Goal: Task Accomplishment & Management: Use online tool/utility

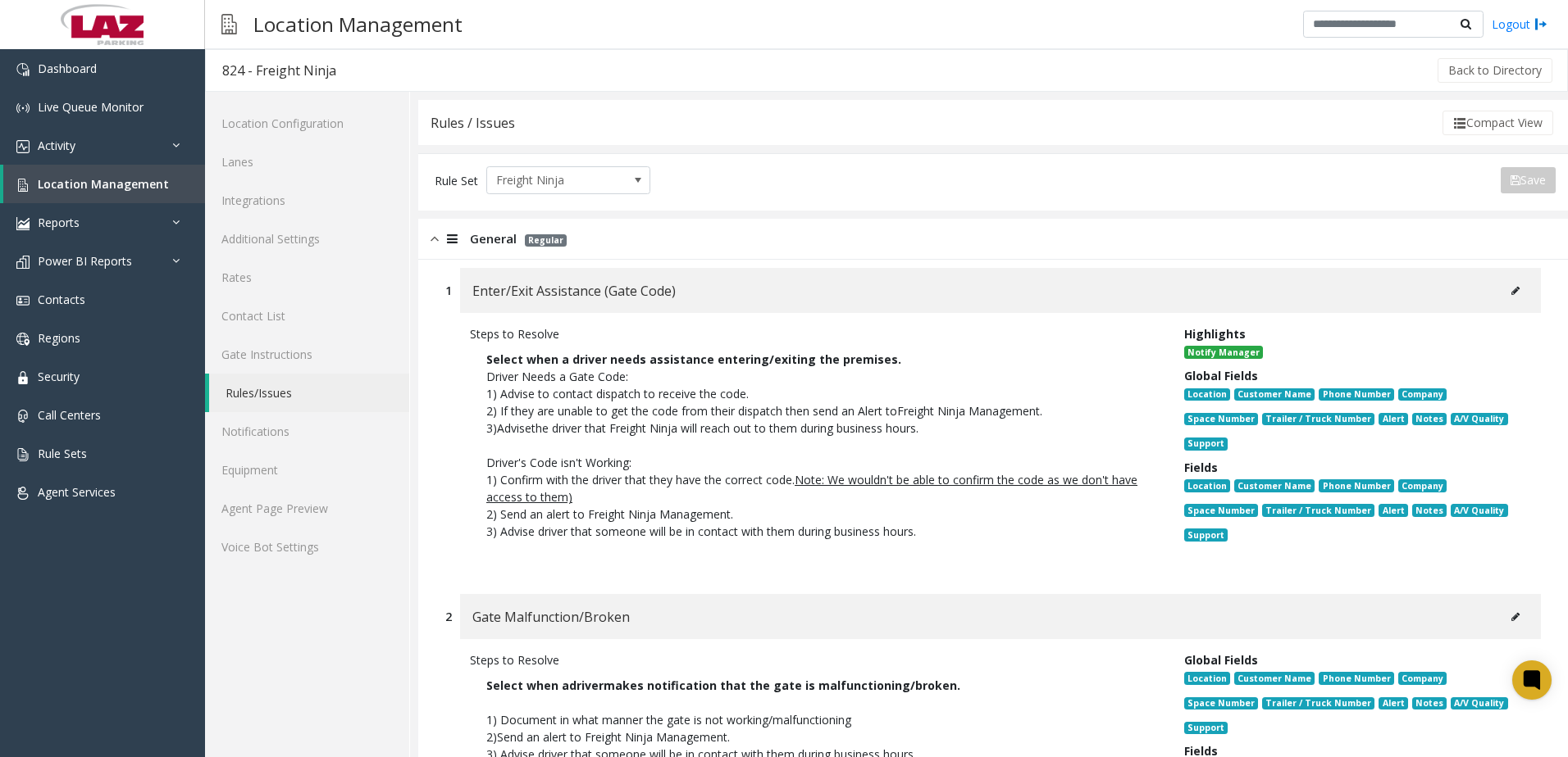
scroll to position [546, 0]
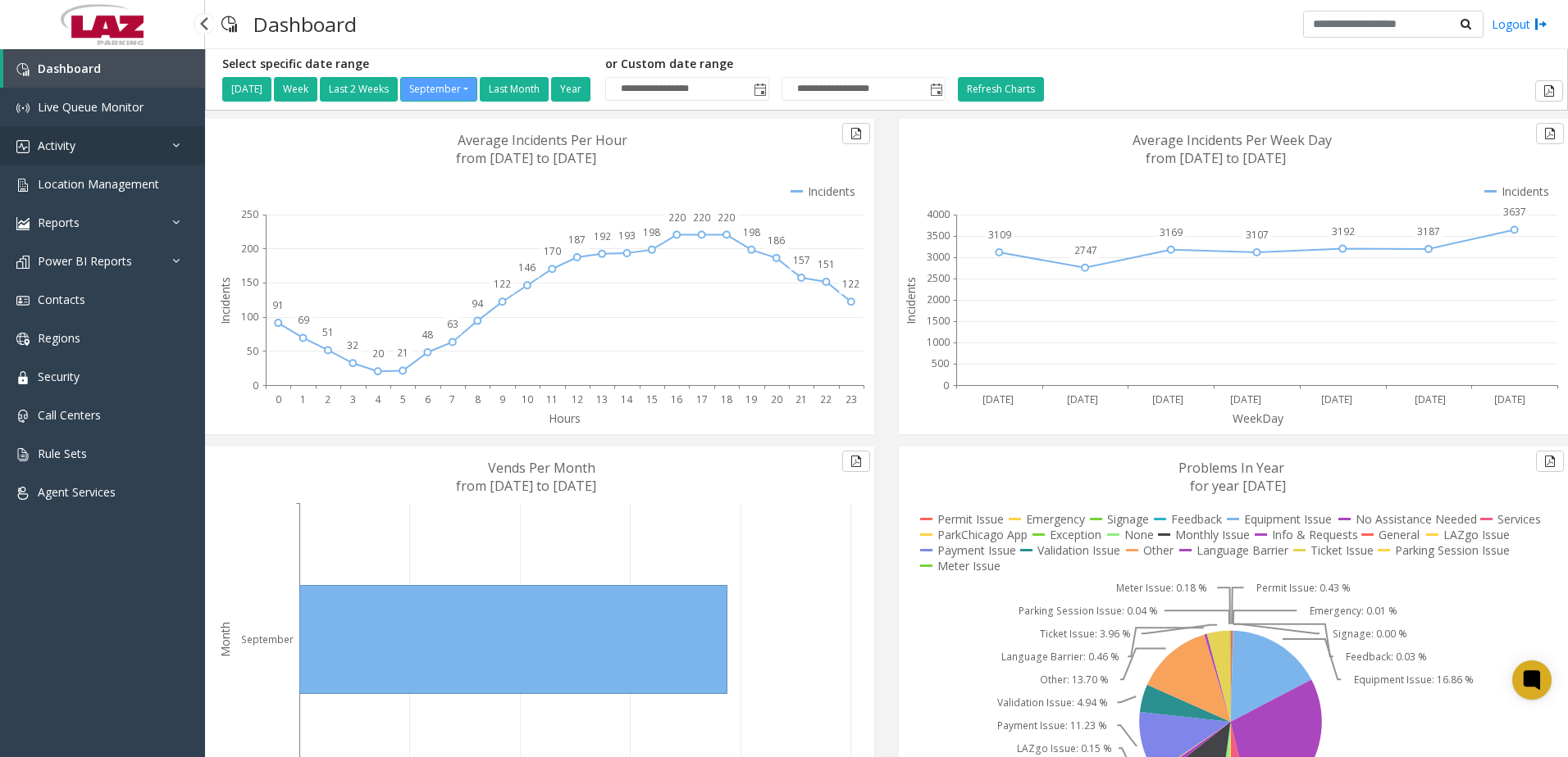
click at [50, 152] on span "Activity" at bounding box center [56, 145] width 38 height 16
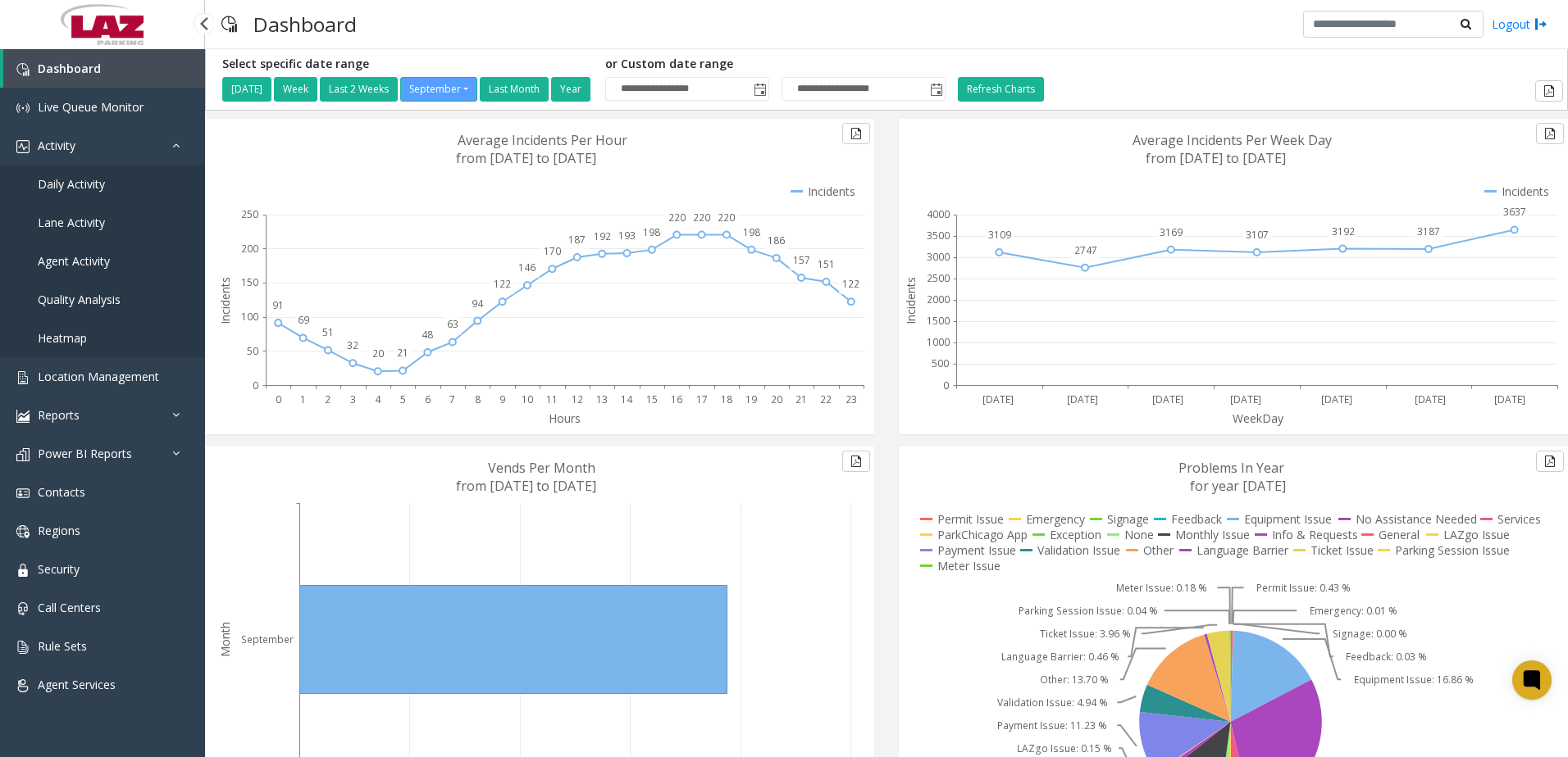
click at [73, 188] on span "Daily Activity" at bounding box center [71, 183] width 68 height 16
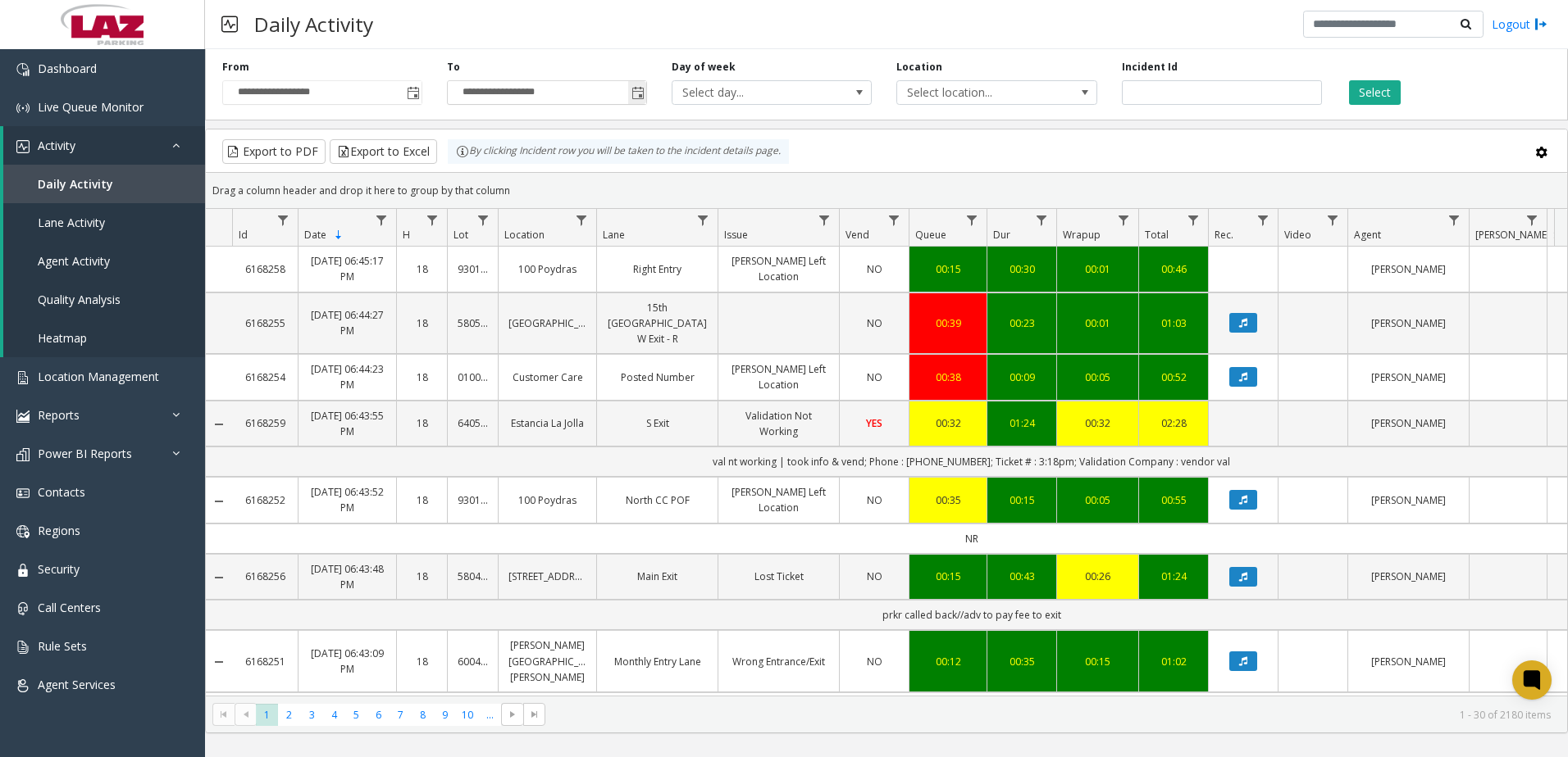
click at [638, 97] on span "Toggle popup" at bounding box center [638, 93] width 13 height 13
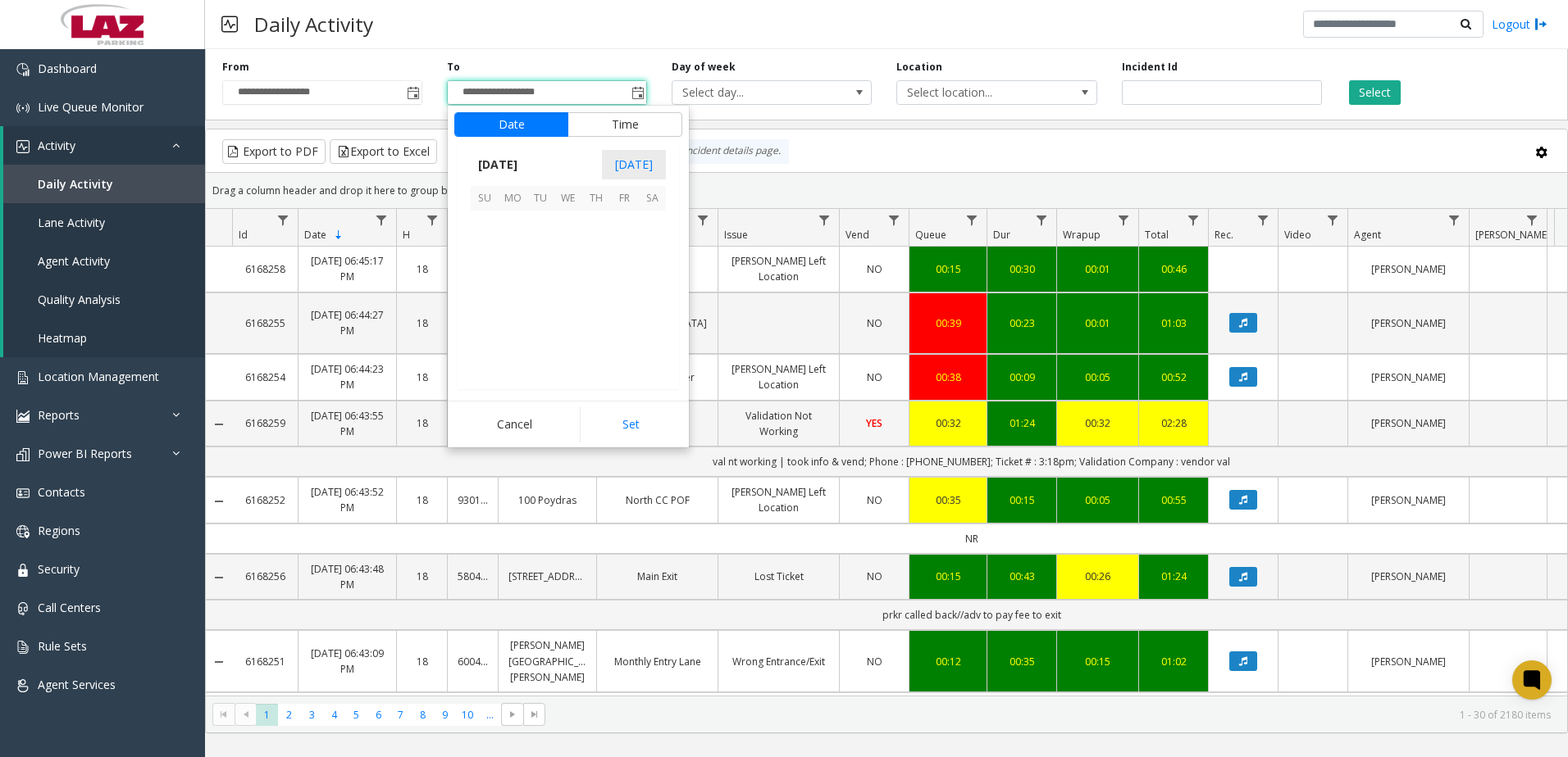
scroll to position [24, 0]
click at [480, 305] on span "21" at bounding box center [484, 308] width 28 height 28
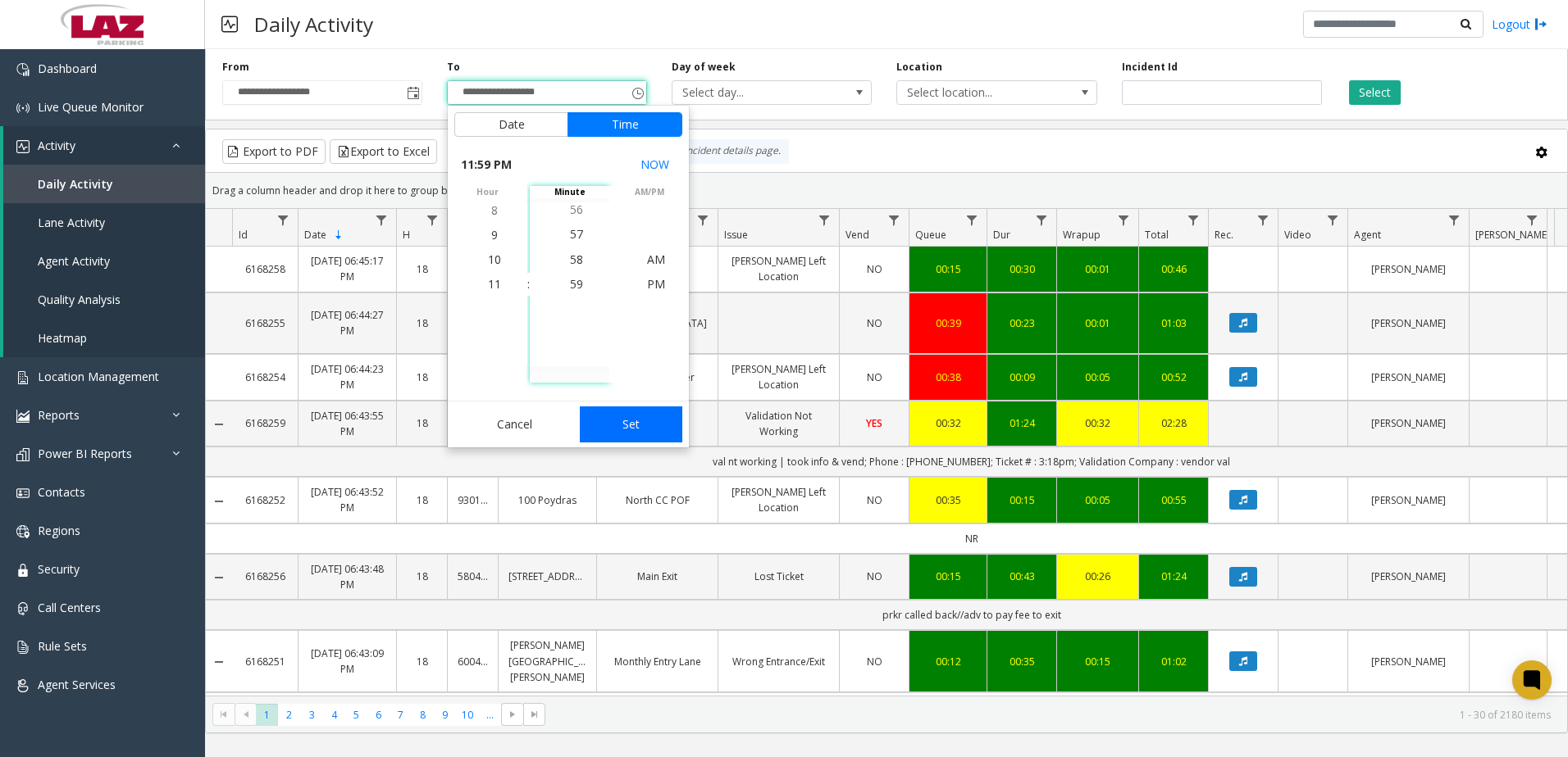
click at [611, 419] on button "Set" at bounding box center [631, 424] width 103 height 36
type input "**********"
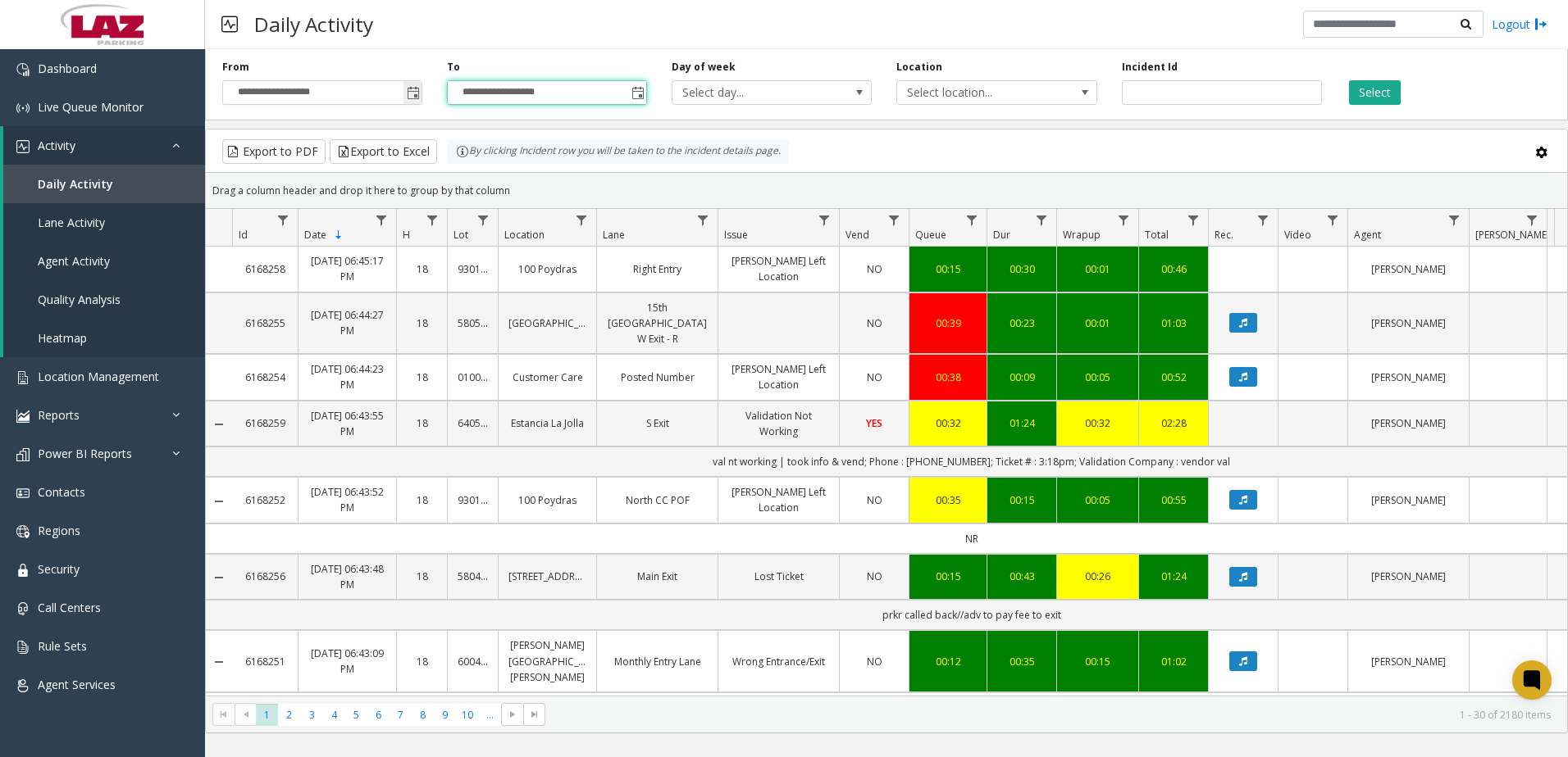
click at [415, 102] on span "Toggle popup" at bounding box center [413, 92] width 18 height 26
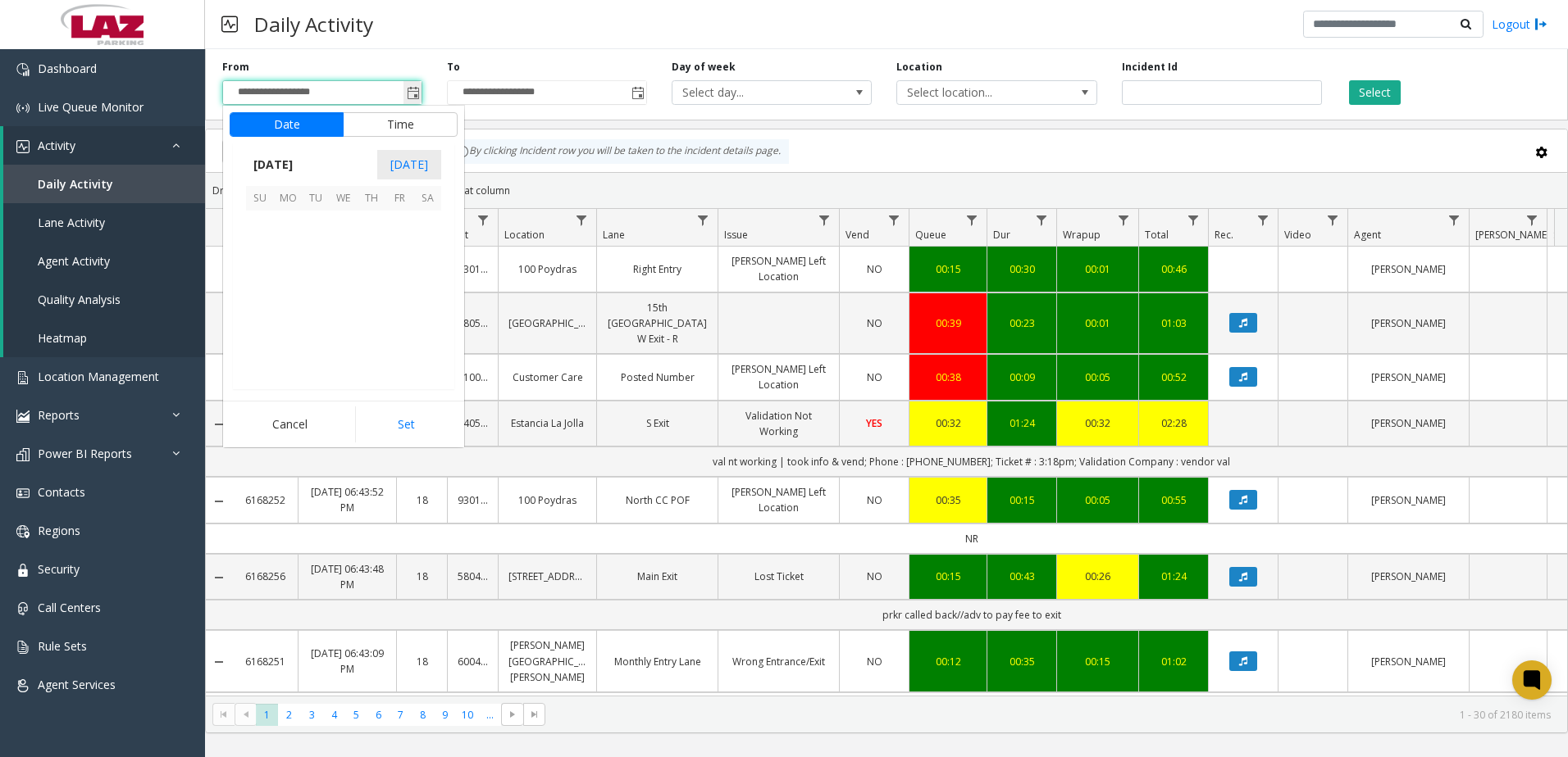
scroll to position [294197, 0]
click at [281, 282] on span "15" at bounding box center [287, 280] width 28 height 28
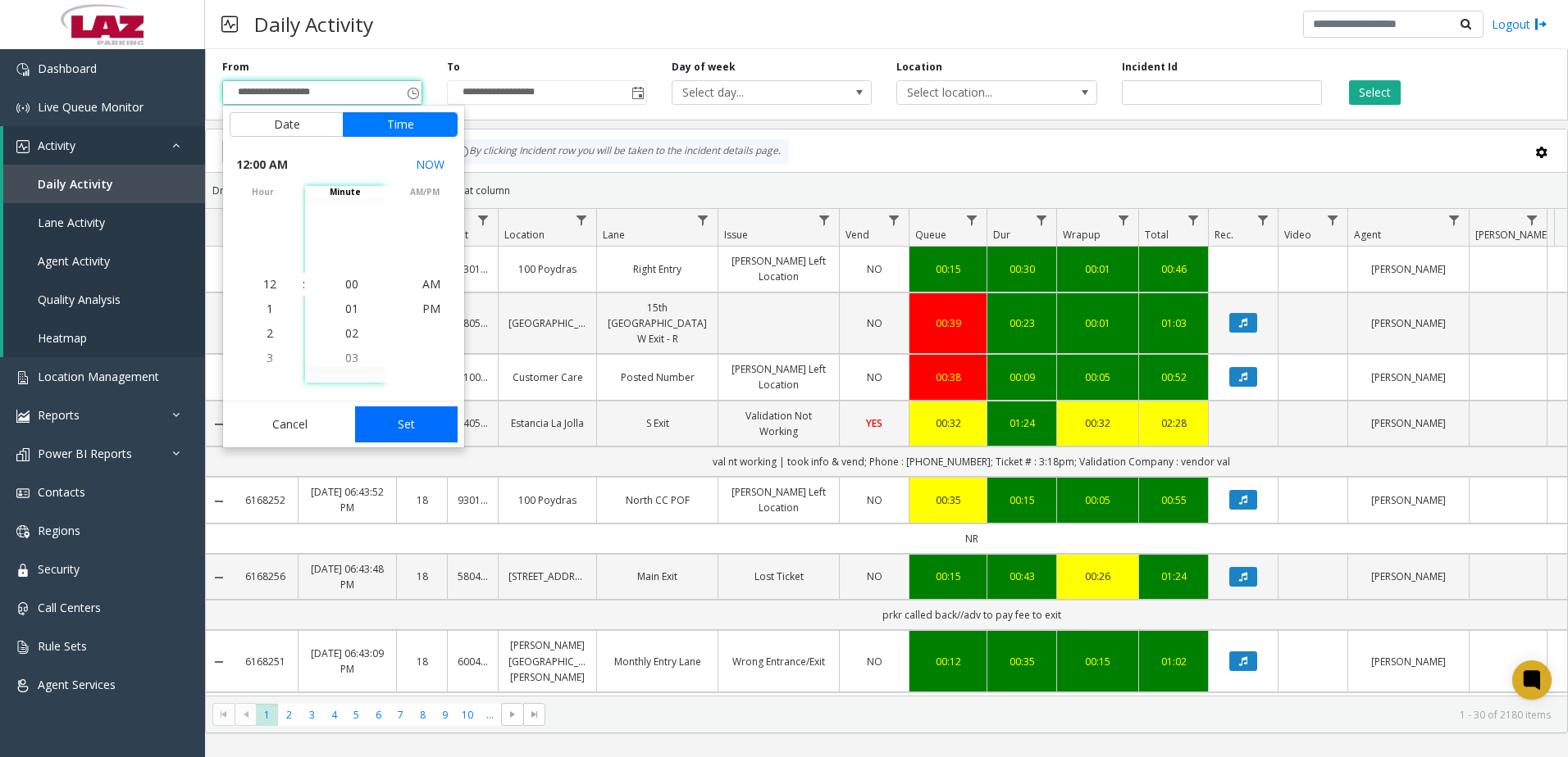
click at [402, 432] on button "Set" at bounding box center [407, 424] width 103 height 36
type input "**********"
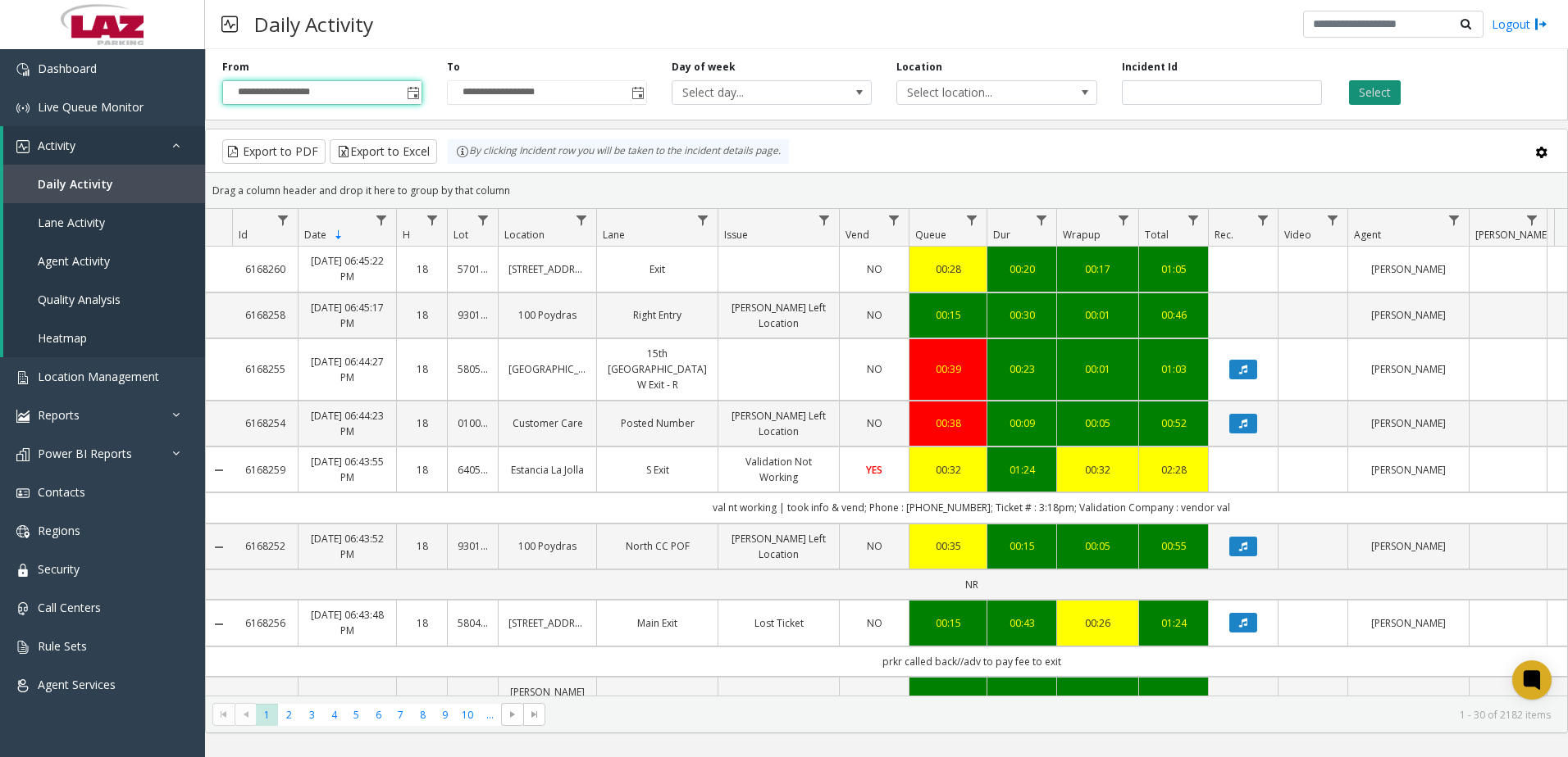
click at [1365, 88] on button "Select" at bounding box center [1375, 92] width 52 height 24
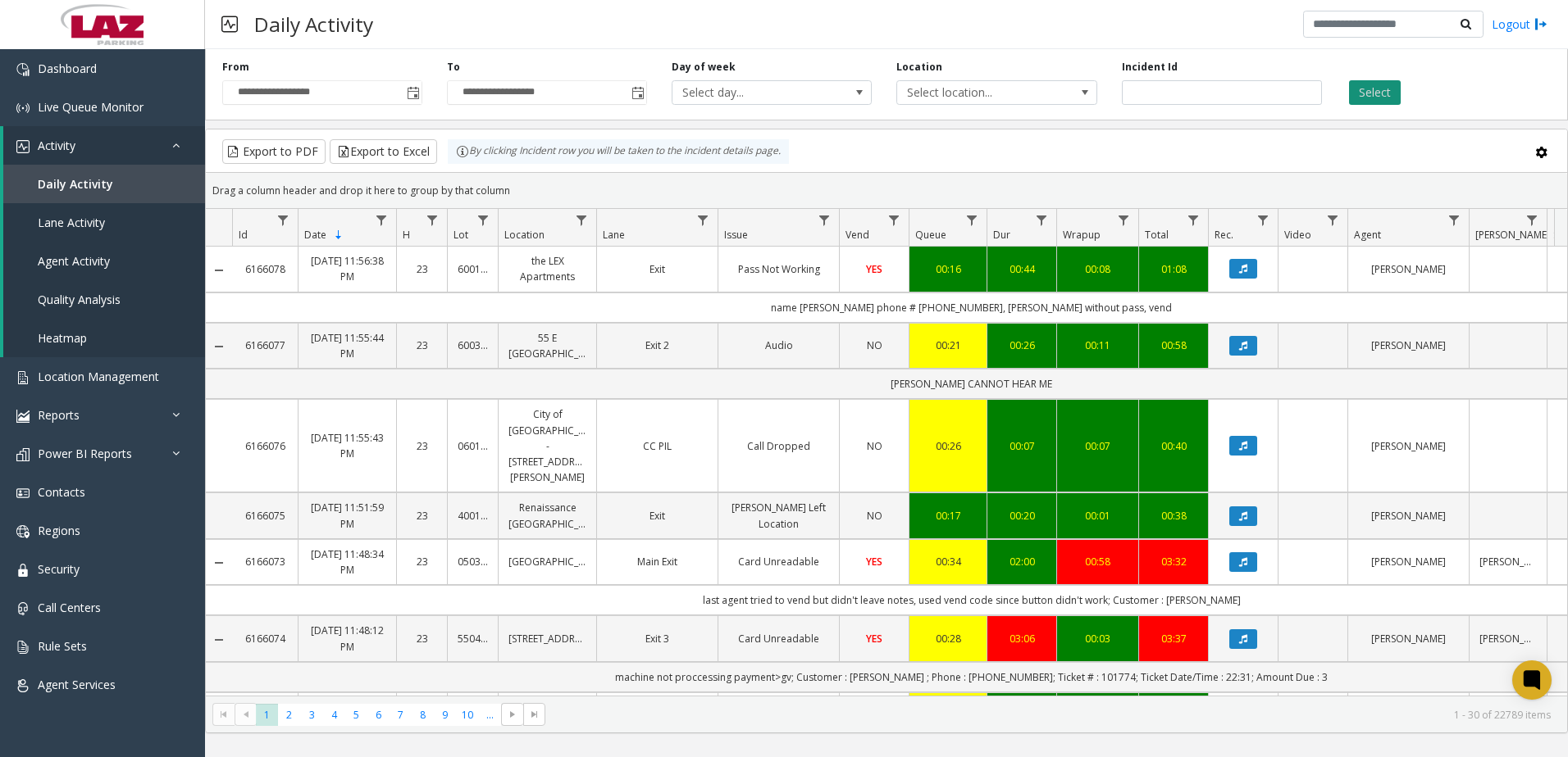
click at [1386, 85] on button "Select" at bounding box center [1375, 92] width 52 height 24
click at [405, 149] on button "Export to Excel" at bounding box center [383, 151] width 108 height 24
drag, startPoint x: 959, startPoint y: 158, endPoint x: 944, endPoint y: 153, distance: 15.8
click at [959, 158] on div "Export to PDF Export to Excel By clicking Incident row you will be taken to the…" at bounding box center [887, 151] width 1334 height 24
click at [386, 160] on button "Export to Excel" at bounding box center [383, 151] width 108 height 24
